Goal: Task Accomplishment & Management: Use online tool/utility

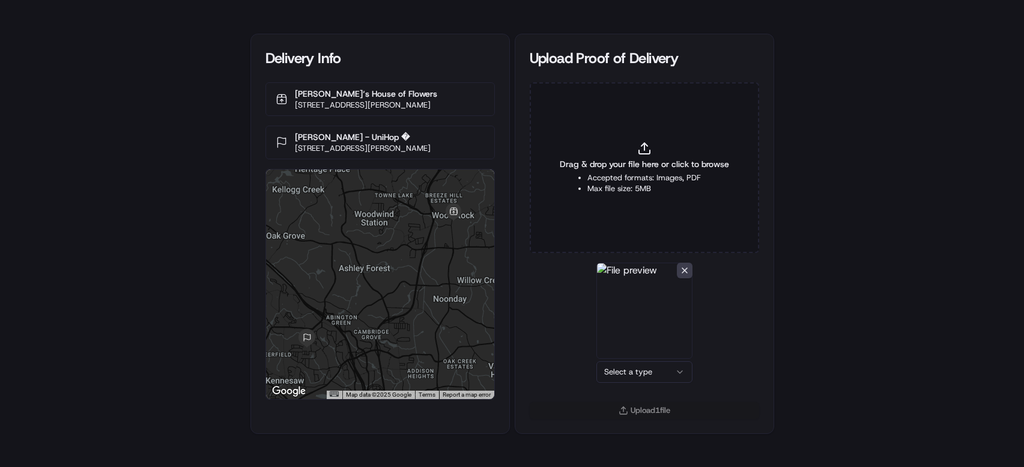
click at [659, 413] on div "Upload 1 file" at bounding box center [645, 417] width 258 height 31
click at [659, 368] on html "Delivery Info [PERSON_NAME]‘s House of Flowers [STREET_ADDRESS][PERSON_NAME] [P…" at bounding box center [512, 233] width 1024 height 467
click at [648, 404] on button "Upload 1 file" at bounding box center [645, 410] width 230 height 17
